Goal: Information Seeking & Learning: Learn about a topic

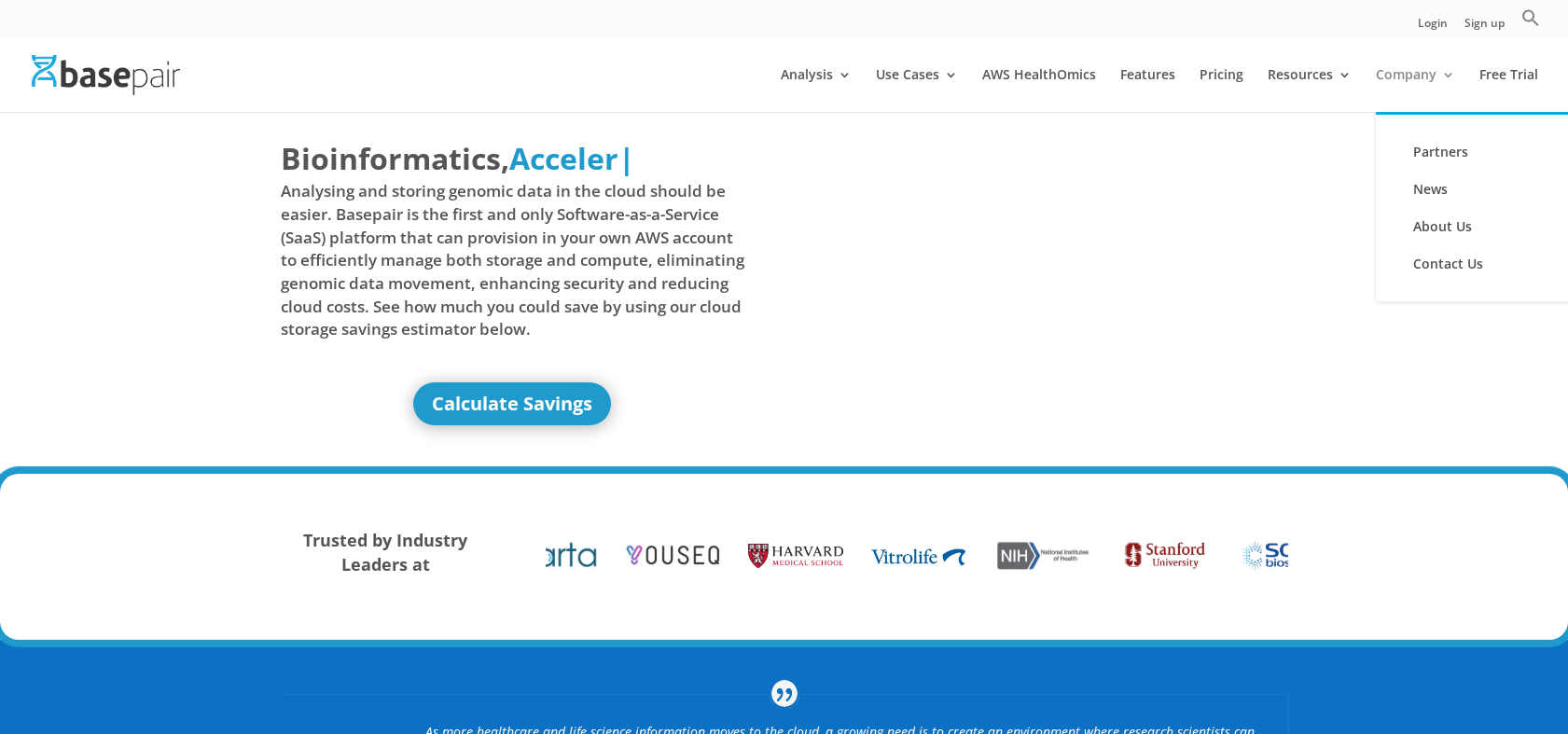
click at [1411, 84] on link "Company" at bounding box center [1415, 89] width 79 height 44
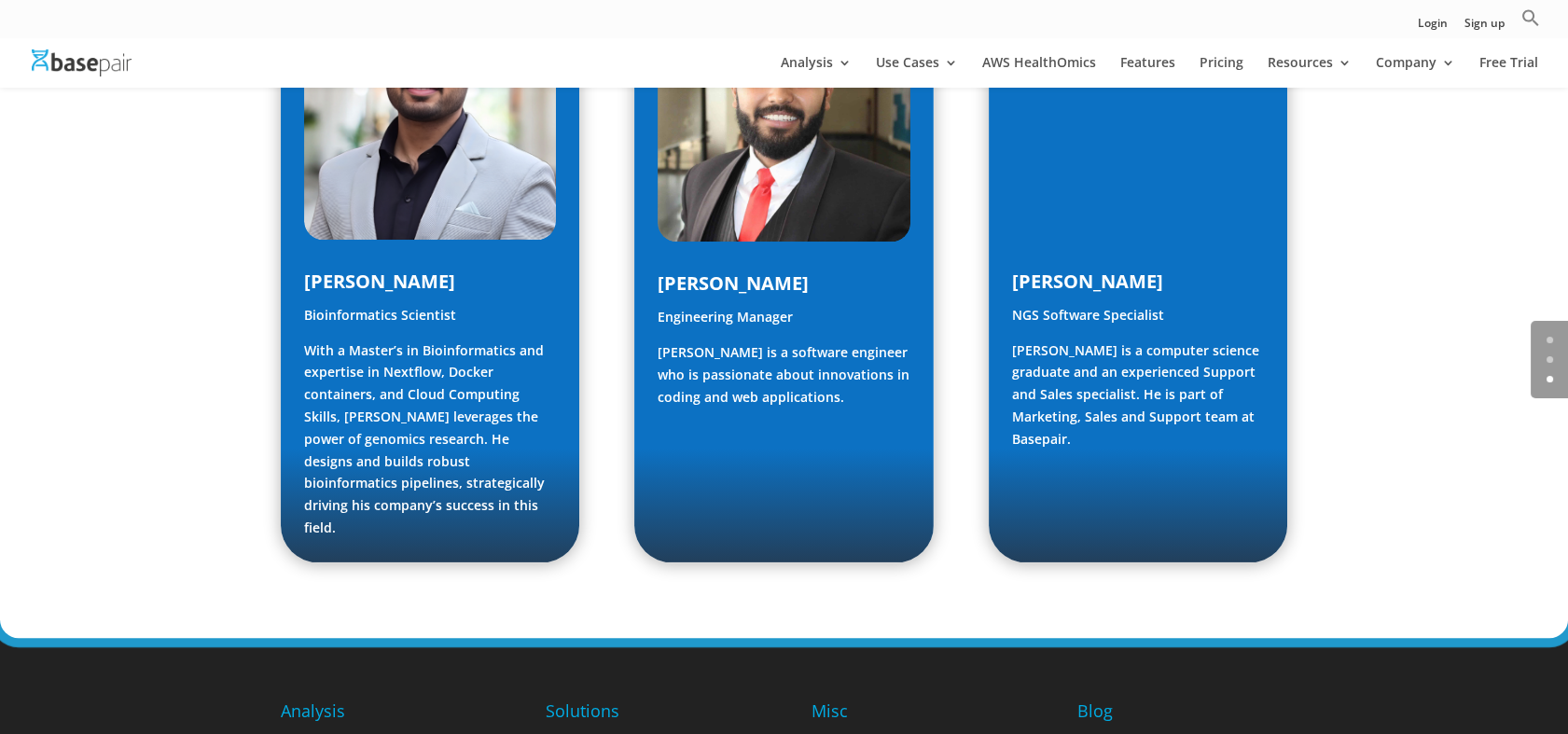
scroll to position [2737, 0]
